Goal: Check status: Check status

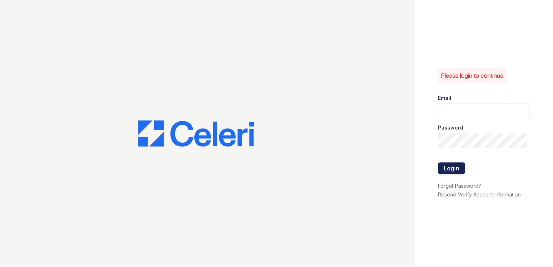
type input "[EMAIL_ADDRESS][DOMAIN_NAME]"
click at [444, 172] on button "Login" at bounding box center [451, 169] width 27 height 12
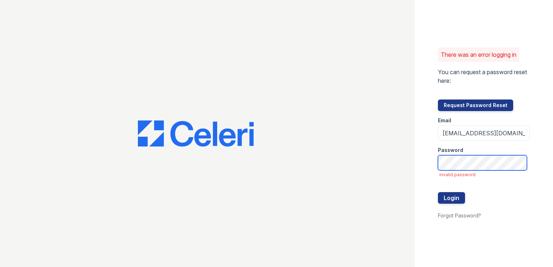
click at [438, 192] on button "Login" at bounding box center [451, 198] width 27 height 12
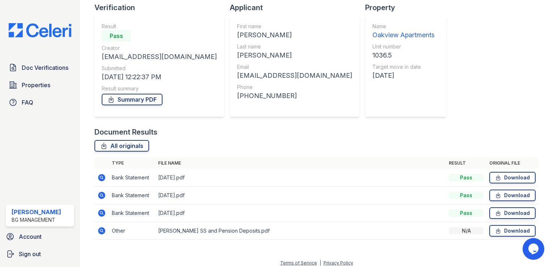
scroll to position [75, 0]
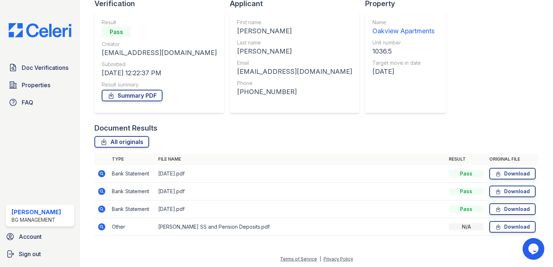
click at [100, 229] on icon at bounding box center [101, 226] width 7 height 7
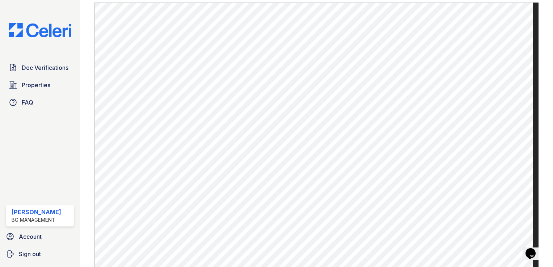
scroll to position [232, 0]
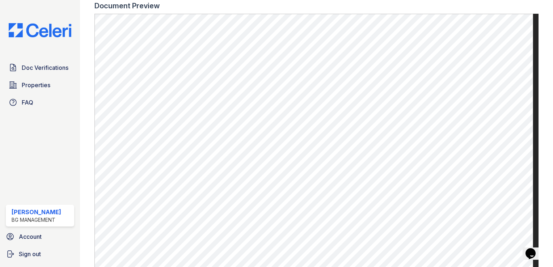
drag, startPoint x: 535, startPoint y: 175, endPoint x: 535, endPoint y: 98, distance: 77.1
click at [539, 98] on div at bounding box center [540, 25] width 3 height 511
drag, startPoint x: 535, startPoint y: 98, endPoint x: 536, endPoint y: 106, distance: 8.0
click at [539, 106] on div at bounding box center [540, 25] width 3 height 511
